Goal: Transaction & Acquisition: Obtain resource

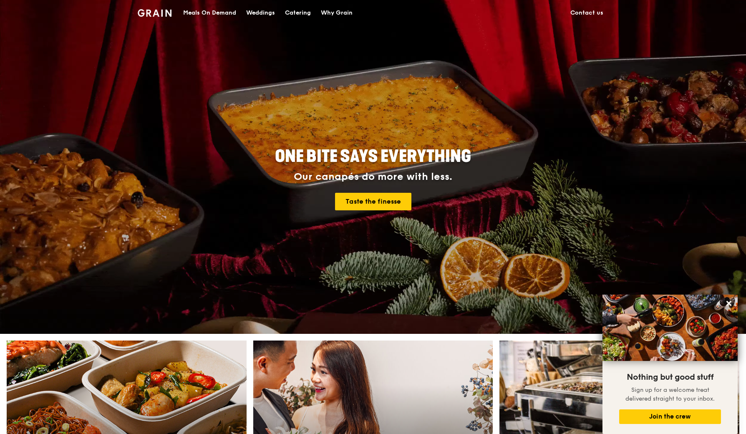
click at [210, 12] on div "Meals On Demand" at bounding box center [209, 12] width 53 height 25
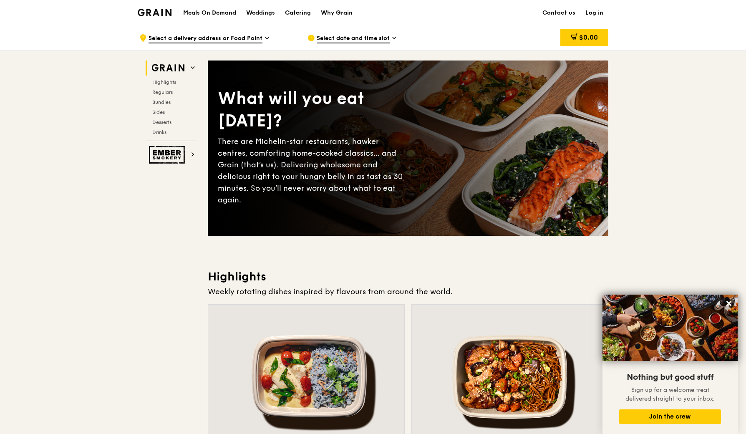
click at [295, 10] on div "Catering" at bounding box center [298, 12] width 26 height 25
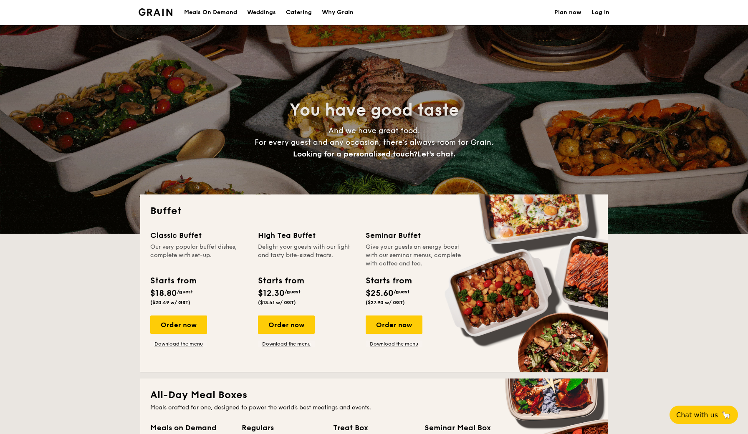
select select
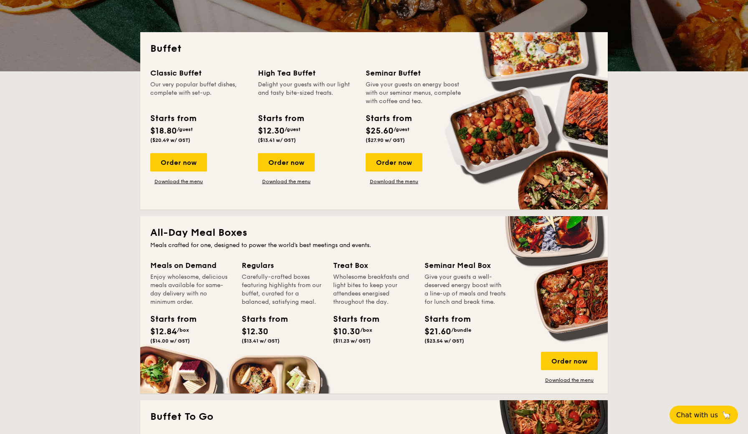
scroll to position [172, 0]
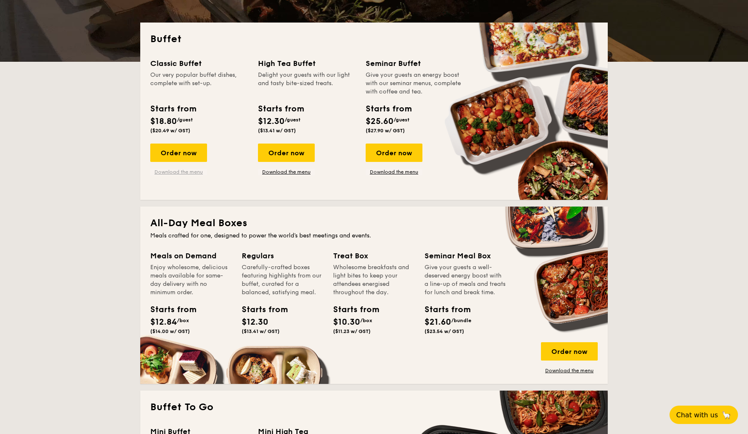
click at [187, 172] on link "Download the menu" at bounding box center [178, 172] width 57 height 7
